Goal: Find contact information: Find contact information

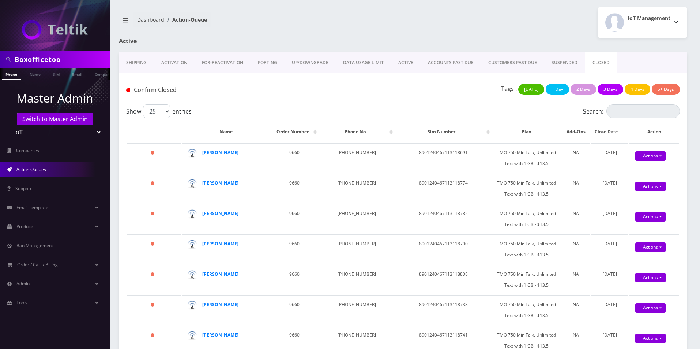
click at [58, 64] on input "Boxofficetoo" at bounding box center [61, 59] width 93 height 14
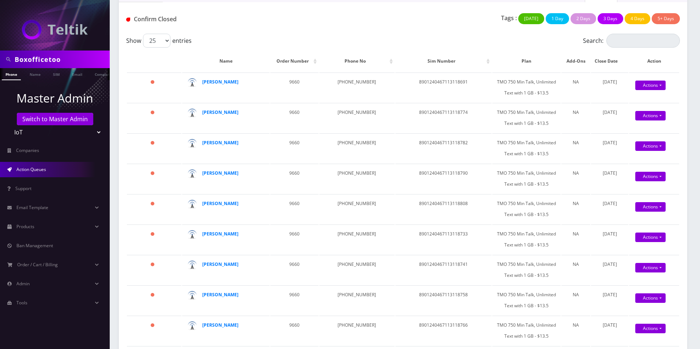
click at [58, 64] on input "Boxofficetoo" at bounding box center [61, 59] width 93 height 14
type input "Lotus Tickets"
click at [98, 75] on link "Company" at bounding box center [103, 74] width 25 height 12
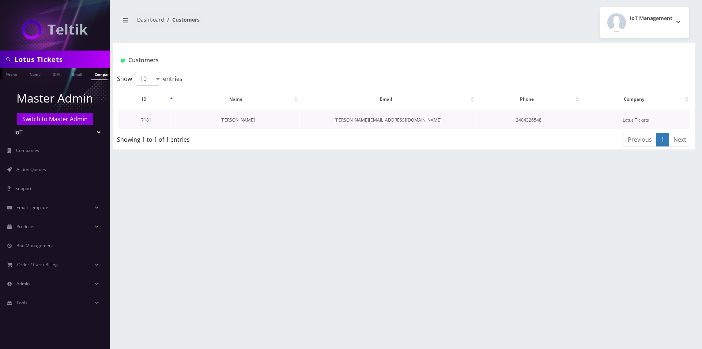
click at [233, 119] on link "[PERSON_NAME]" at bounding box center [238, 120] width 34 height 6
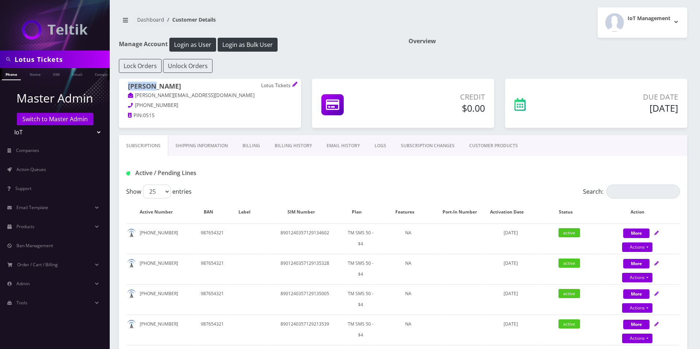
drag, startPoint x: 153, startPoint y: 85, endPoint x: 119, endPoint y: 84, distance: 34.8
click at [119, 84] on div "Michael Lafond Lotus Tickets mike@lotustickets.com 240-432-6548 PIN: 0515" at bounding box center [209, 102] width 193 height 46
copy h1 "Michael"
click at [268, 85] on p "Lotus Tickets" at bounding box center [276, 85] width 31 height 7
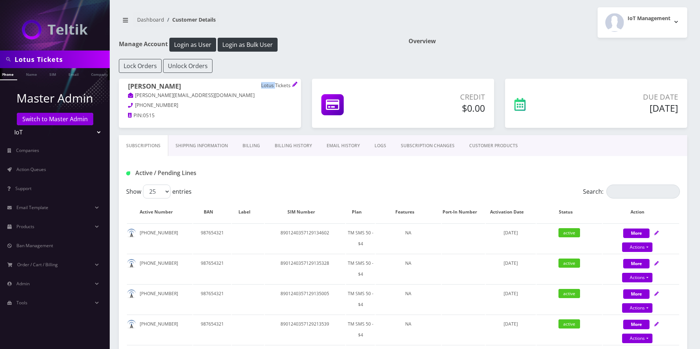
click at [268, 85] on p "Lotus Tickets" at bounding box center [276, 85] width 31 height 7
click at [267, 85] on p "Lotus Tickets" at bounding box center [276, 85] width 31 height 7
drag, startPoint x: 273, startPoint y: 85, endPoint x: 260, endPoint y: 85, distance: 12.8
click at [260, 85] on h1 "Michael Lafond Lotus Tickets" at bounding box center [210, 86] width 164 height 9
copy h1 "Lotus"
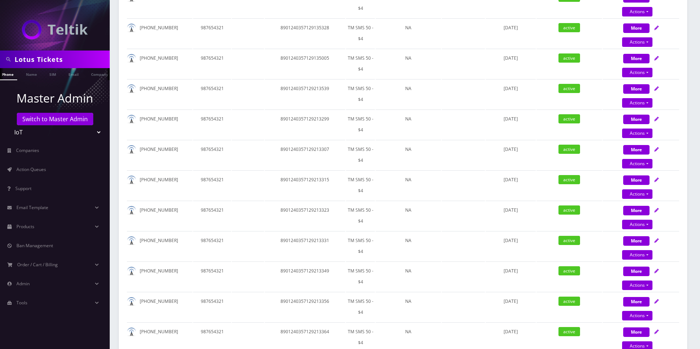
scroll to position [0, 0]
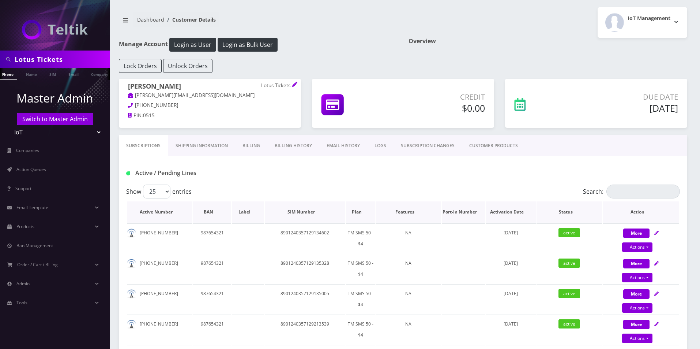
click at [363, 214] on th "Plan" at bounding box center [360, 211] width 29 height 21
drag, startPoint x: 195, startPoint y: 95, endPoint x: 137, endPoint y: 95, distance: 58.2
click at [137, 95] on p "[PERSON_NAME][EMAIL_ADDRESS][DOMAIN_NAME]" at bounding box center [210, 95] width 164 height 8
copy link "[PERSON_NAME][EMAIL_ADDRESS][DOMAIN_NAME]"
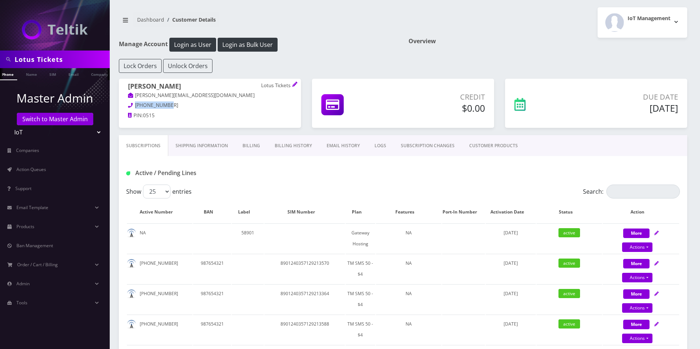
drag, startPoint x: 180, startPoint y: 108, endPoint x: 135, endPoint y: 106, distance: 44.7
click at [135, 106] on p "240-432-6548" at bounding box center [210, 105] width 164 height 8
copy span "240-432-6548"
click at [78, 59] on input "Lotus Tickets" at bounding box center [61, 59] width 93 height 14
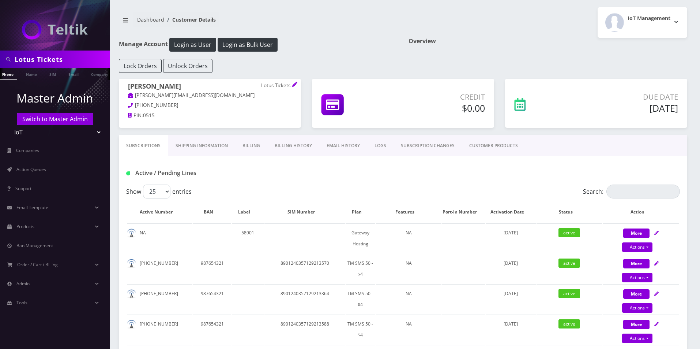
click at [78, 59] on input "Lotus Tickets" at bounding box center [61, 59] width 93 height 14
paste input "Ryan Baker"
type input "Ryan Baker"
click at [32, 75] on link "Name" at bounding box center [31, 74] width 18 height 12
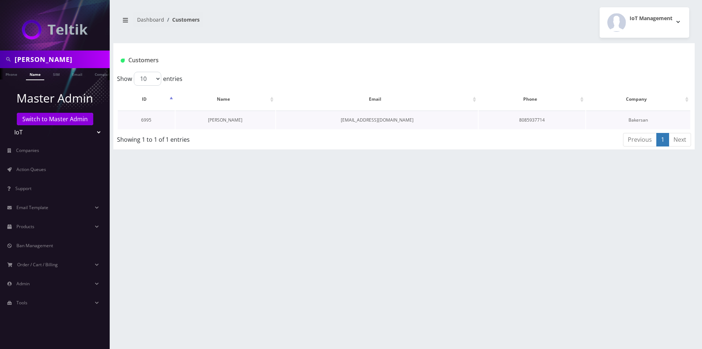
click at [226, 120] on link "[PERSON_NAME]" at bounding box center [225, 120] width 34 height 6
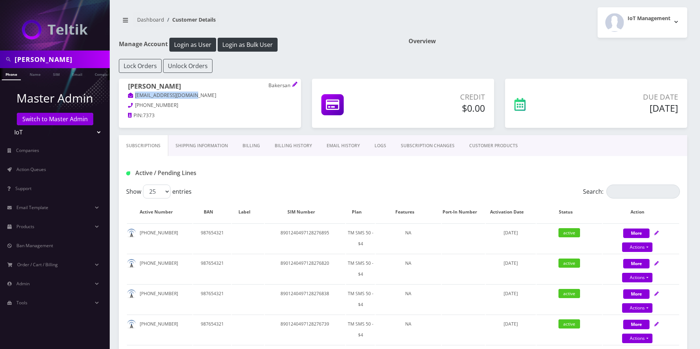
drag, startPoint x: 198, startPoint y: 95, endPoint x: 136, endPoint y: 94, distance: 61.8
click at [136, 94] on p "bakersan1251@gmail.com" at bounding box center [210, 95] width 164 height 8
copy link "bakersan1251@gmail.com"
drag, startPoint x: 177, startPoint y: 104, endPoint x: 133, endPoint y: 102, distance: 44.3
click at [133, 102] on p "808-593-7714" at bounding box center [210, 105] width 164 height 8
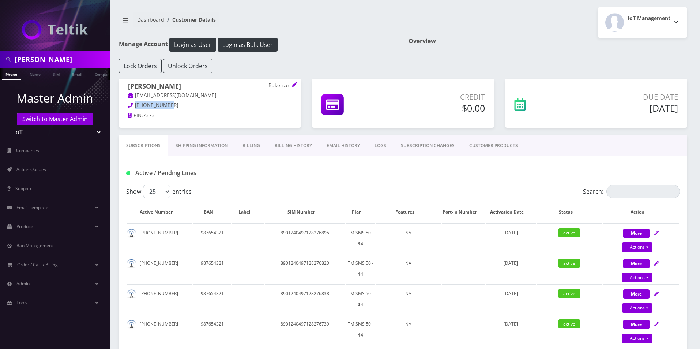
copy span "808-593-7714"
